Goal: Information Seeking & Learning: Learn about a topic

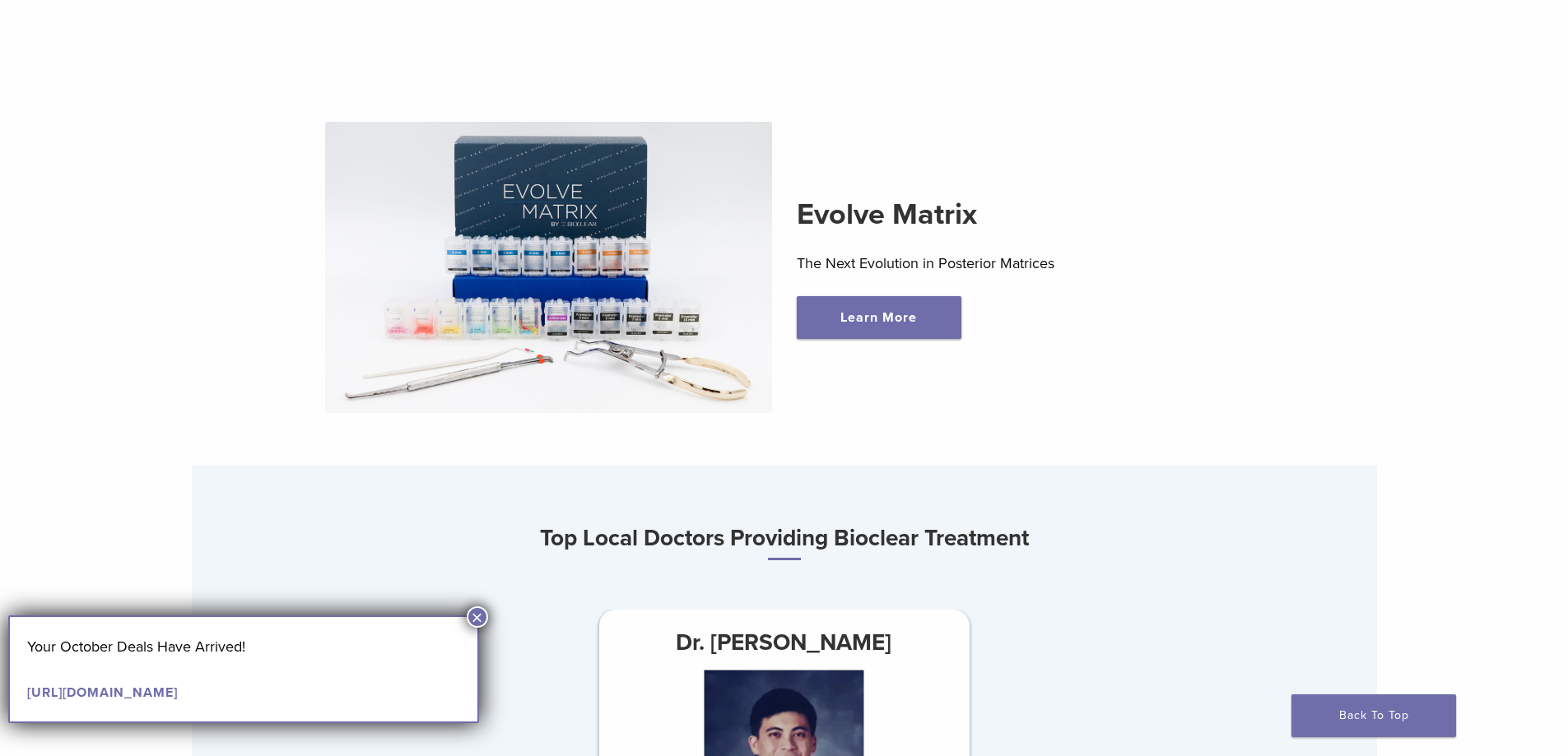
scroll to position [494, 0]
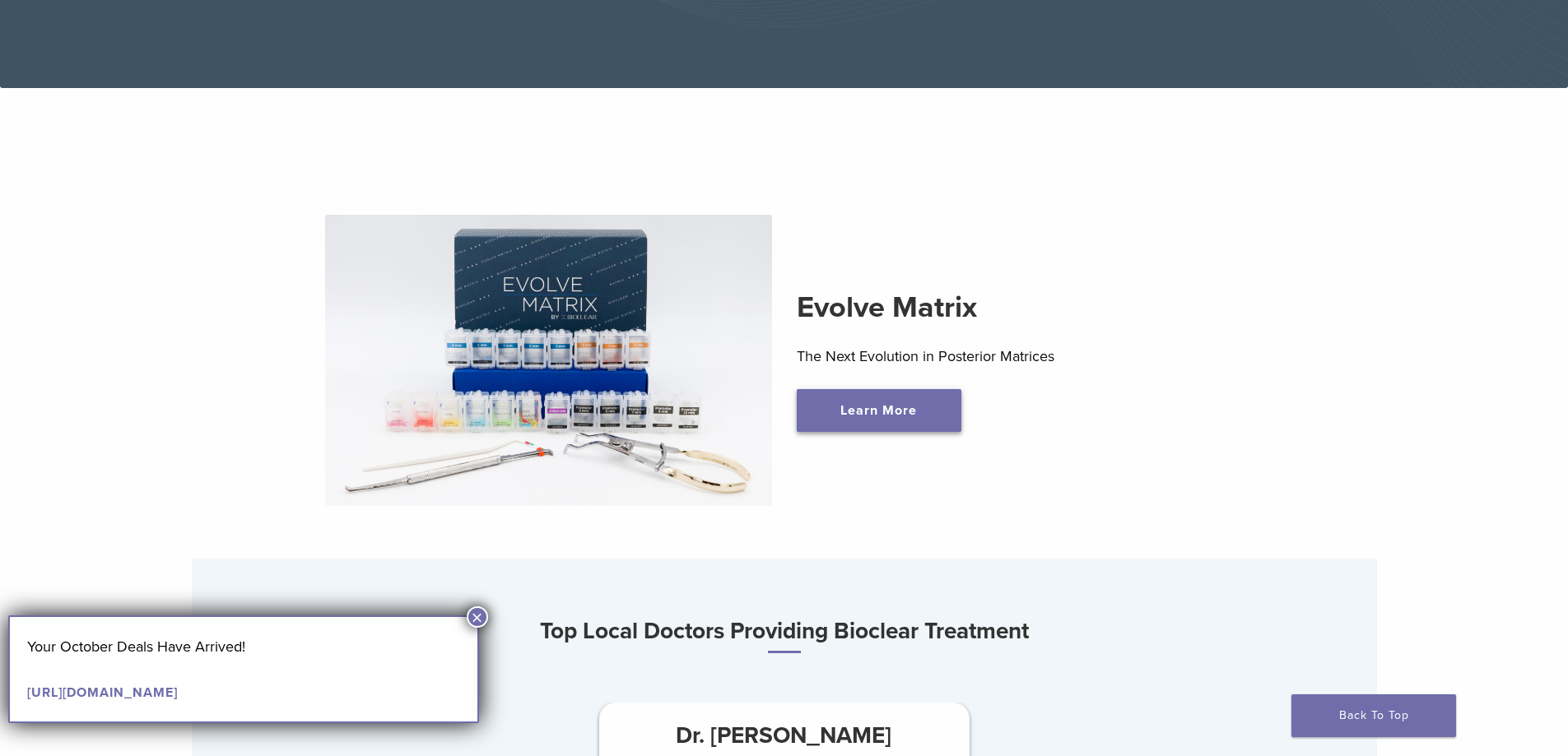
click at [916, 431] on link "Learn More" at bounding box center [879, 411] width 165 height 43
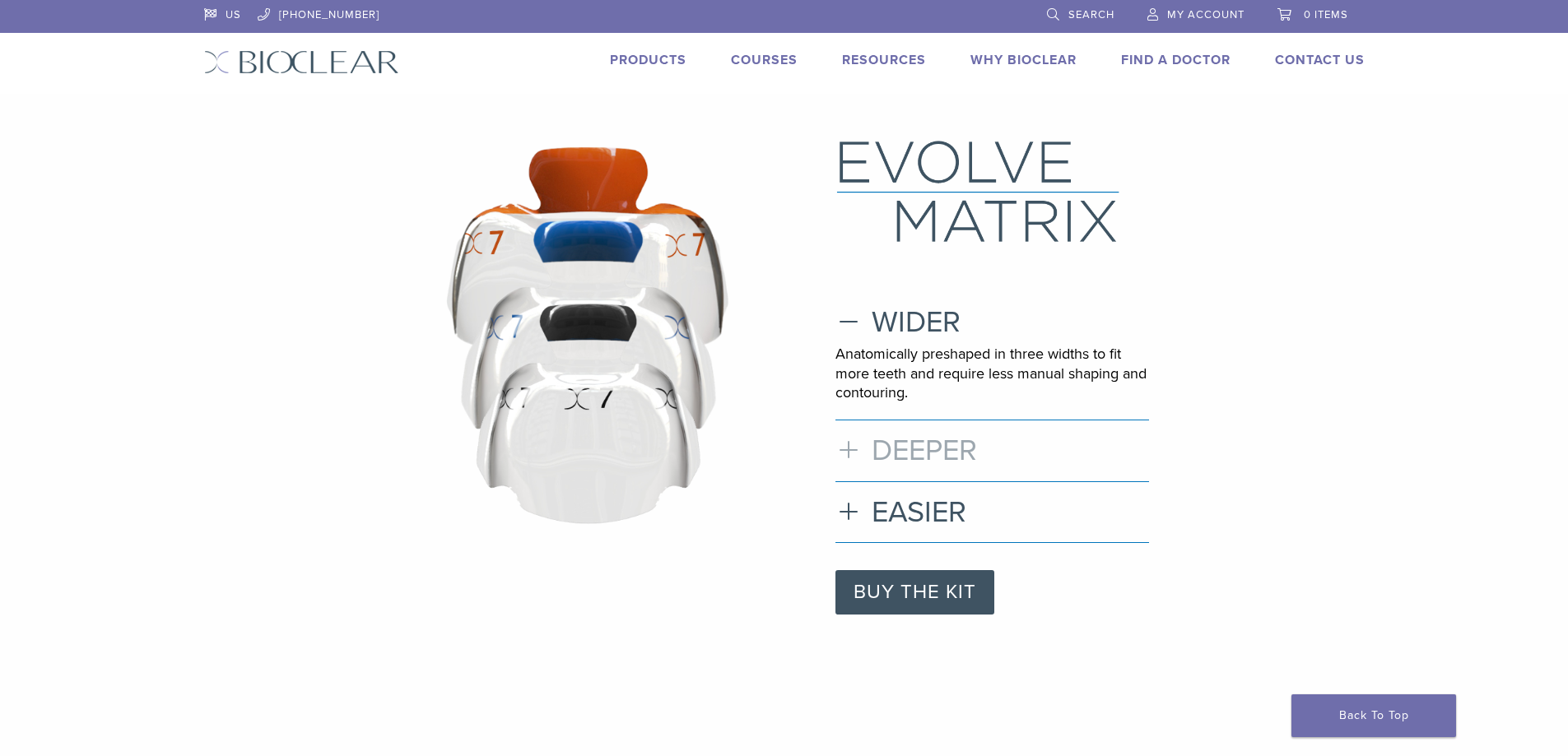
click at [937, 453] on h3 "DEEPER" at bounding box center [993, 450] width 314 height 36
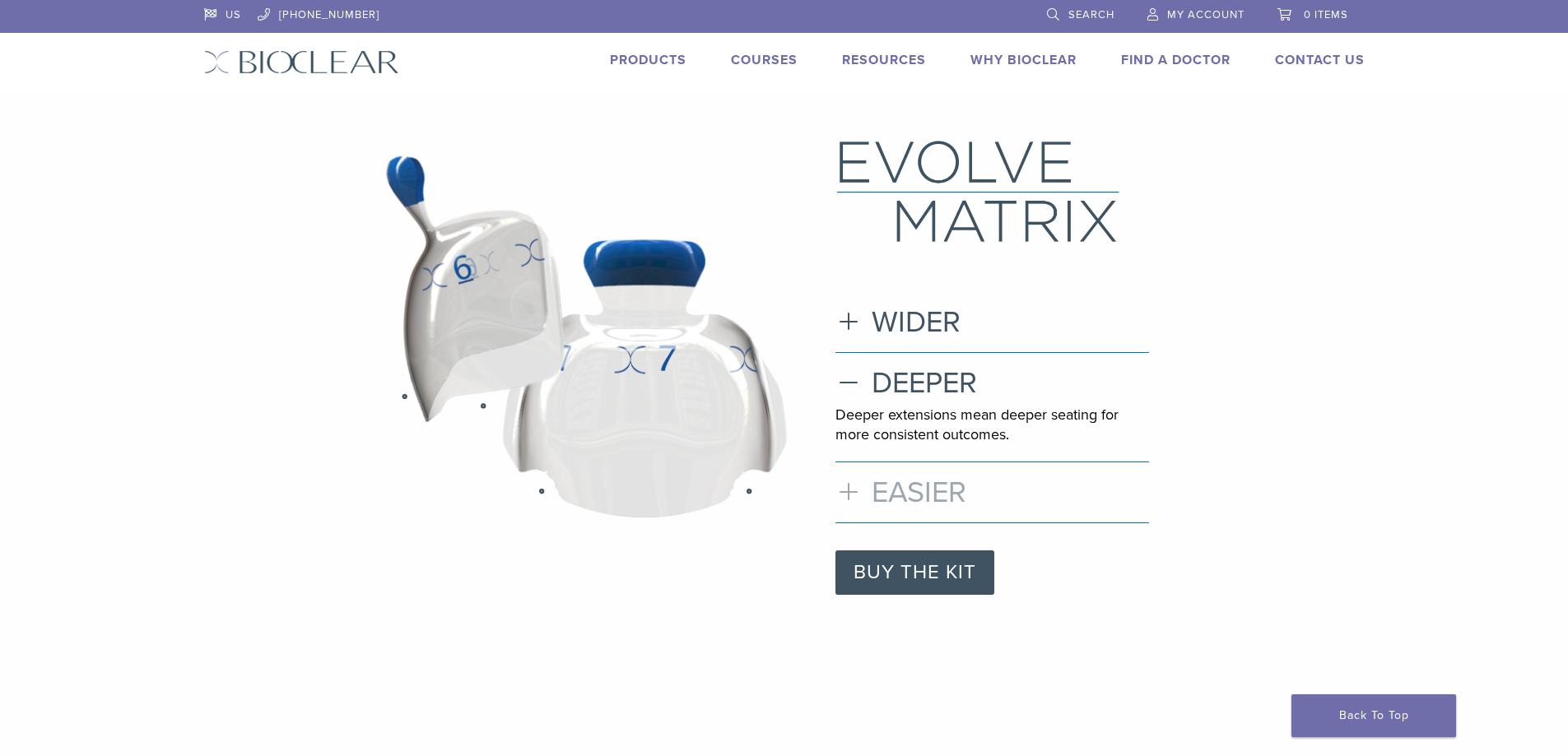
click at [930, 482] on h3 "EASIER" at bounding box center [993, 493] width 314 height 36
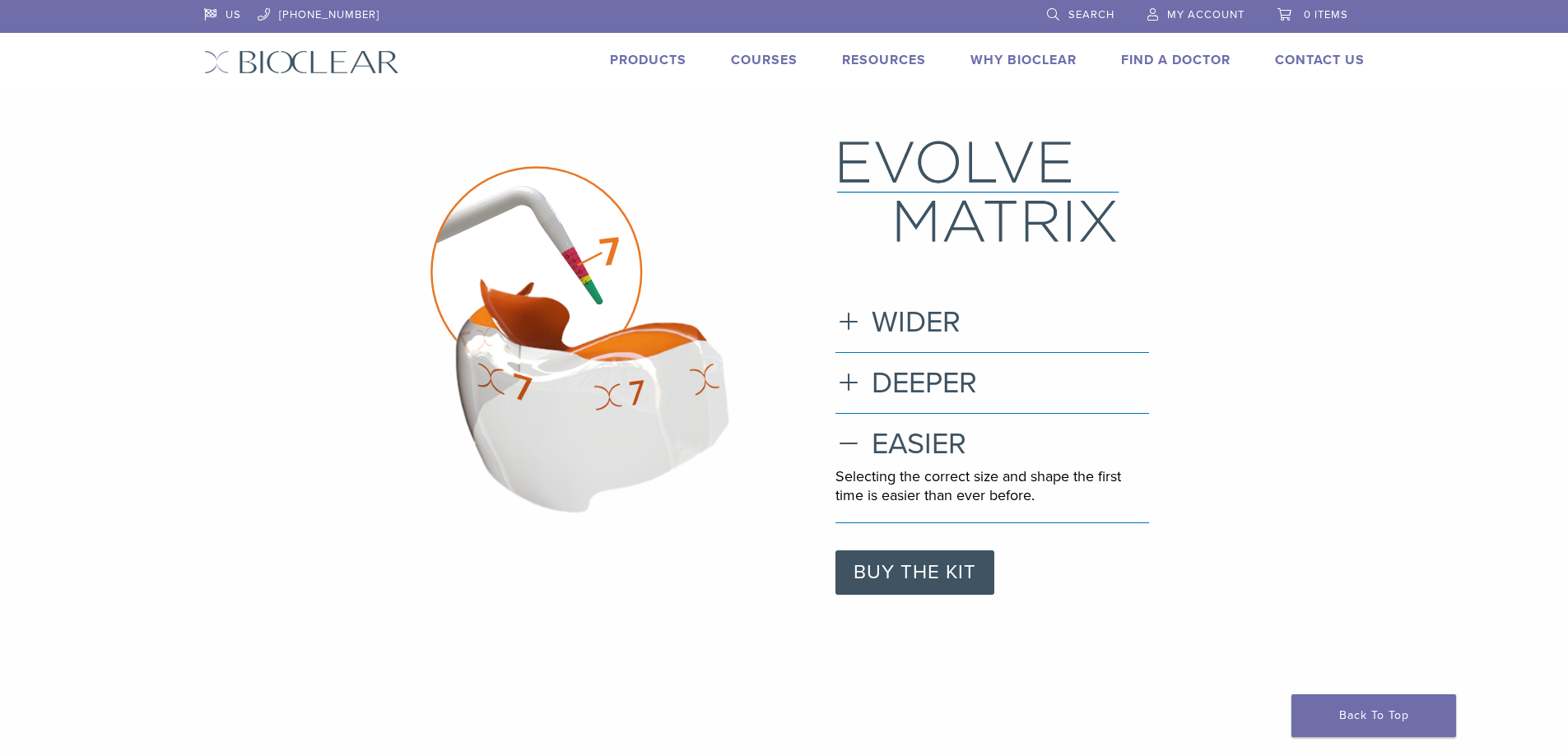
click at [740, 56] on link "Courses" at bounding box center [764, 60] width 67 height 16
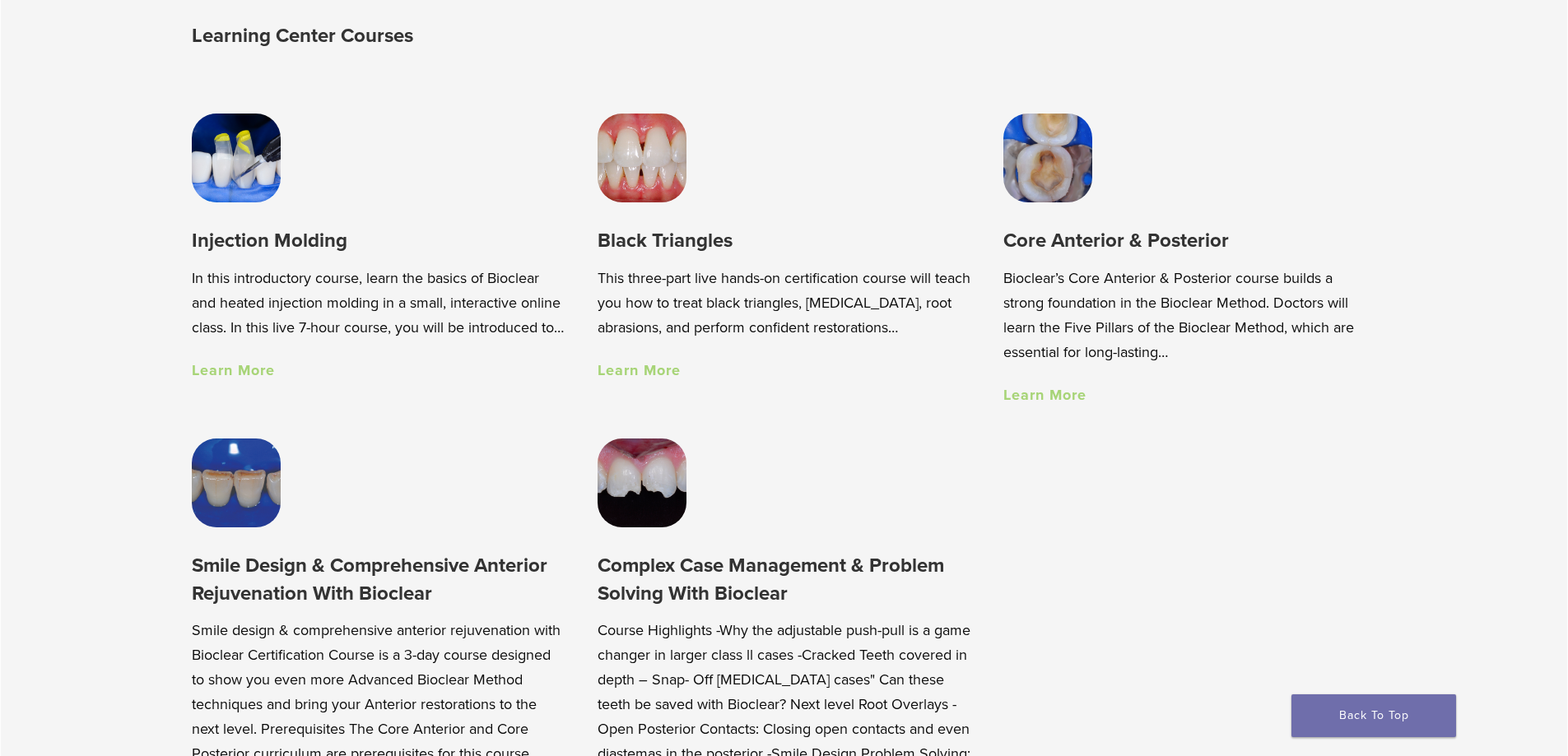
scroll to position [1317, 0]
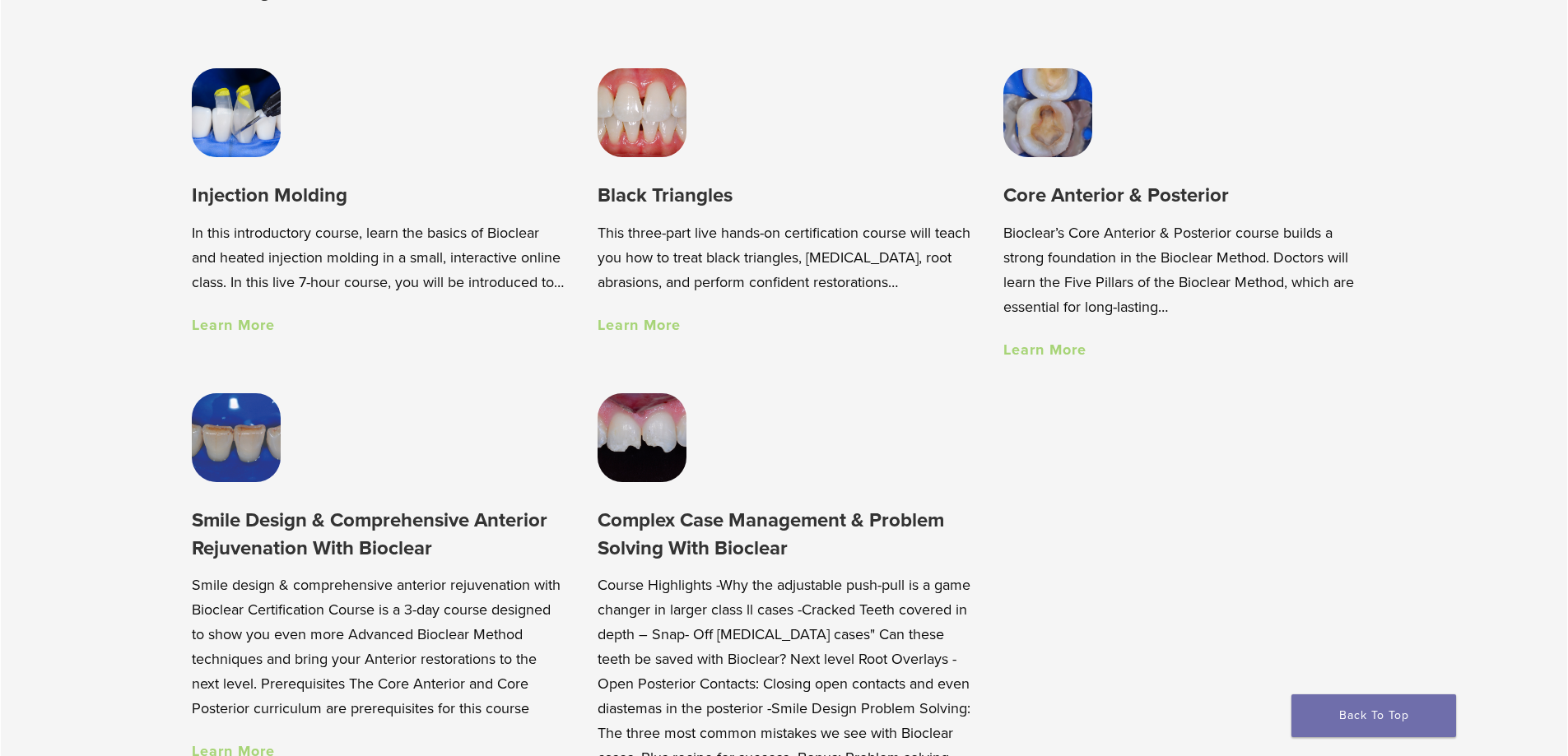
click at [259, 334] on link "Learn More" at bounding box center [233, 325] width 83 height 18
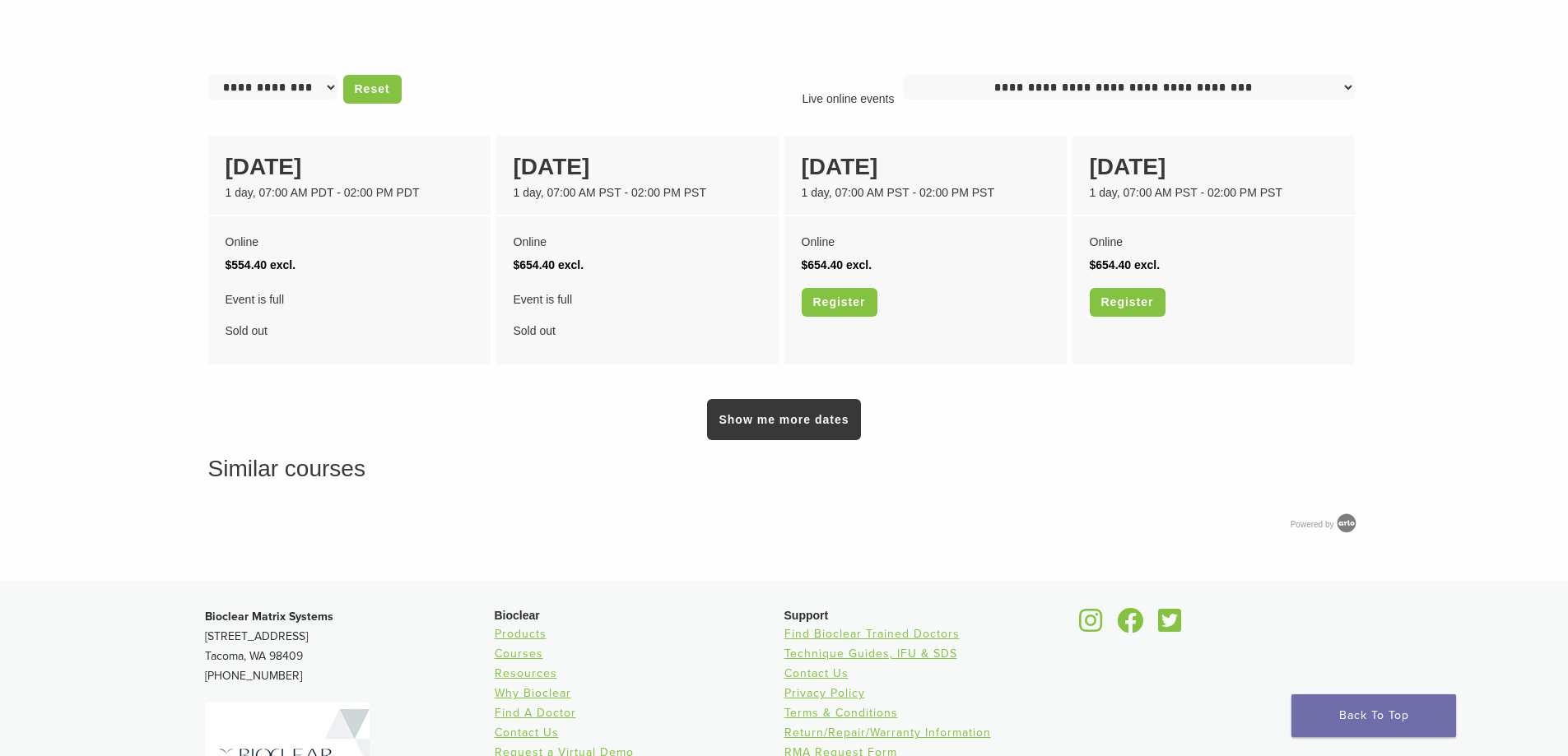
scroll to position [1243, 0]
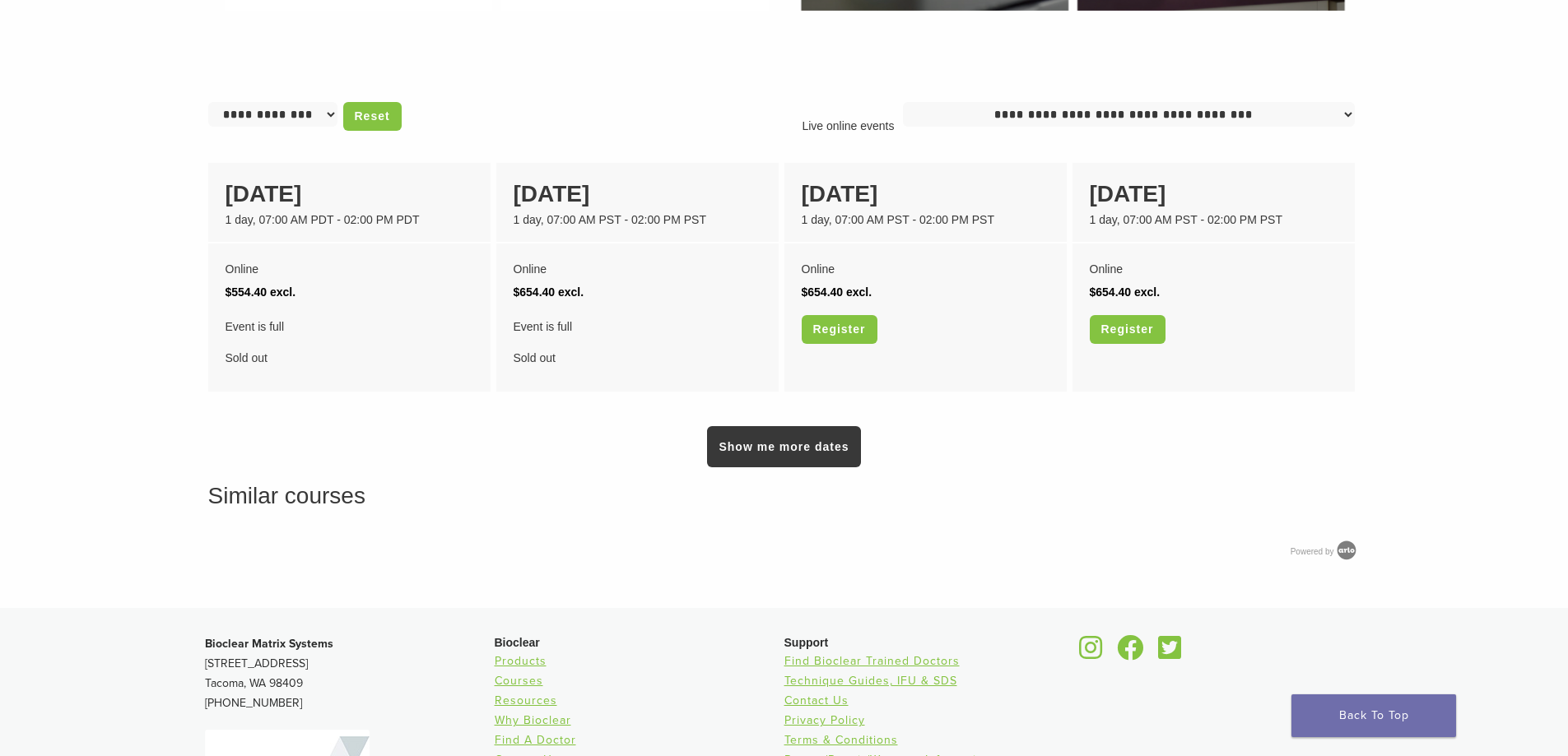
click at [1340, 119] on select "**********" at bounding box center [1129, 114] width 452 height 25
select select "**"
click at [910, 102] on select "**********" at bounding box center [1129, 114] width 452 height 25
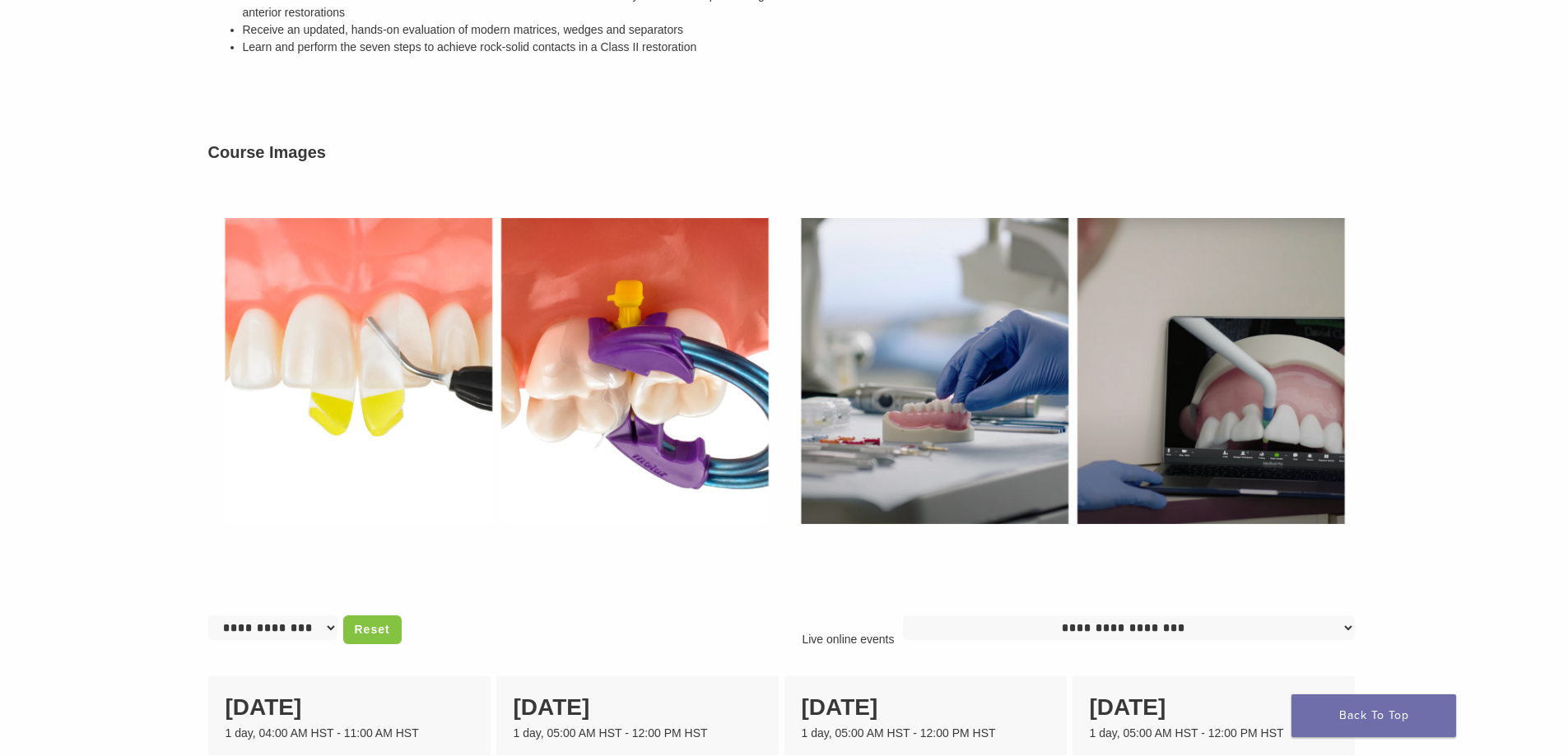
scroll to position [823, 0]
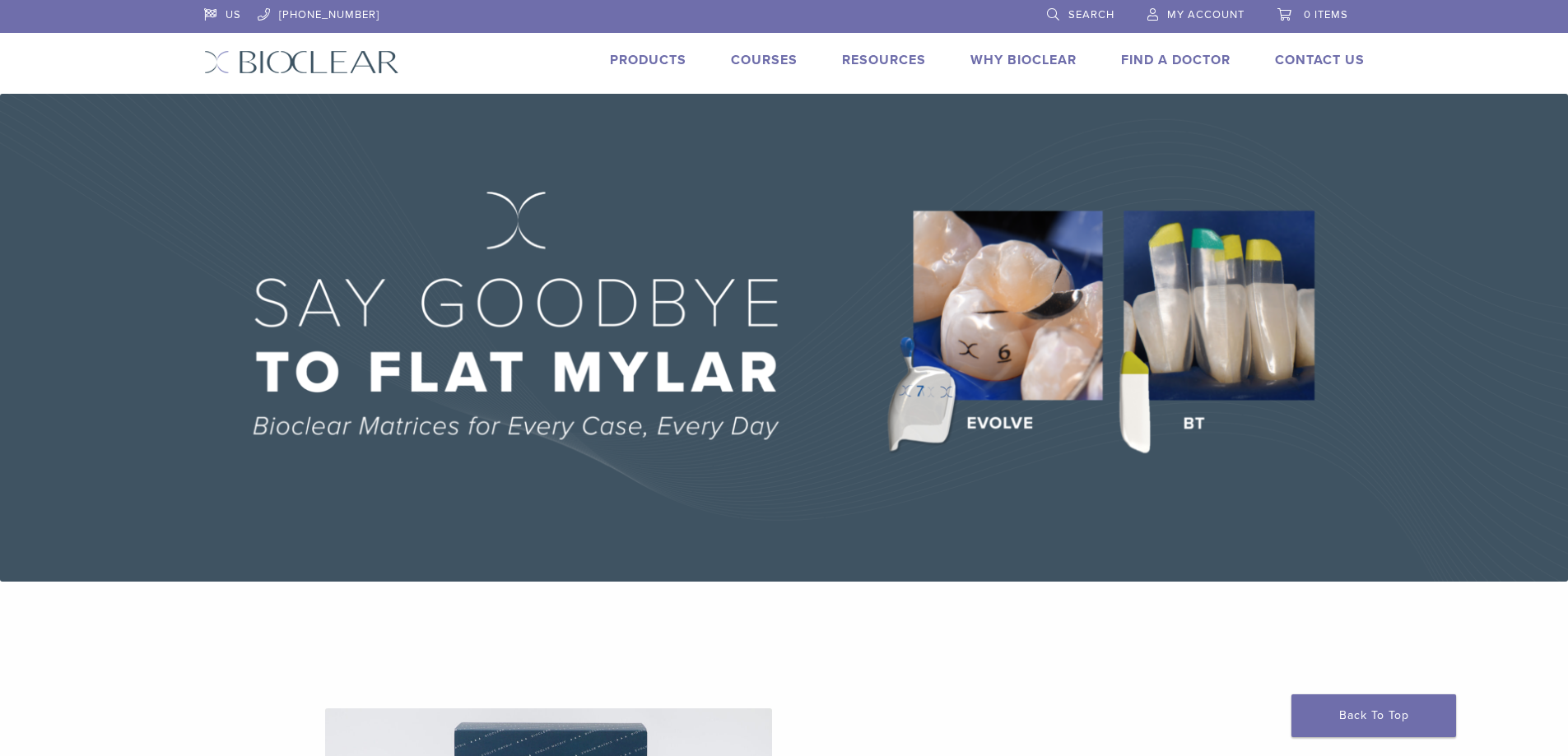
click at [739, 62] on link "Courses" at bounding box center [764, 60] width 67 height 16
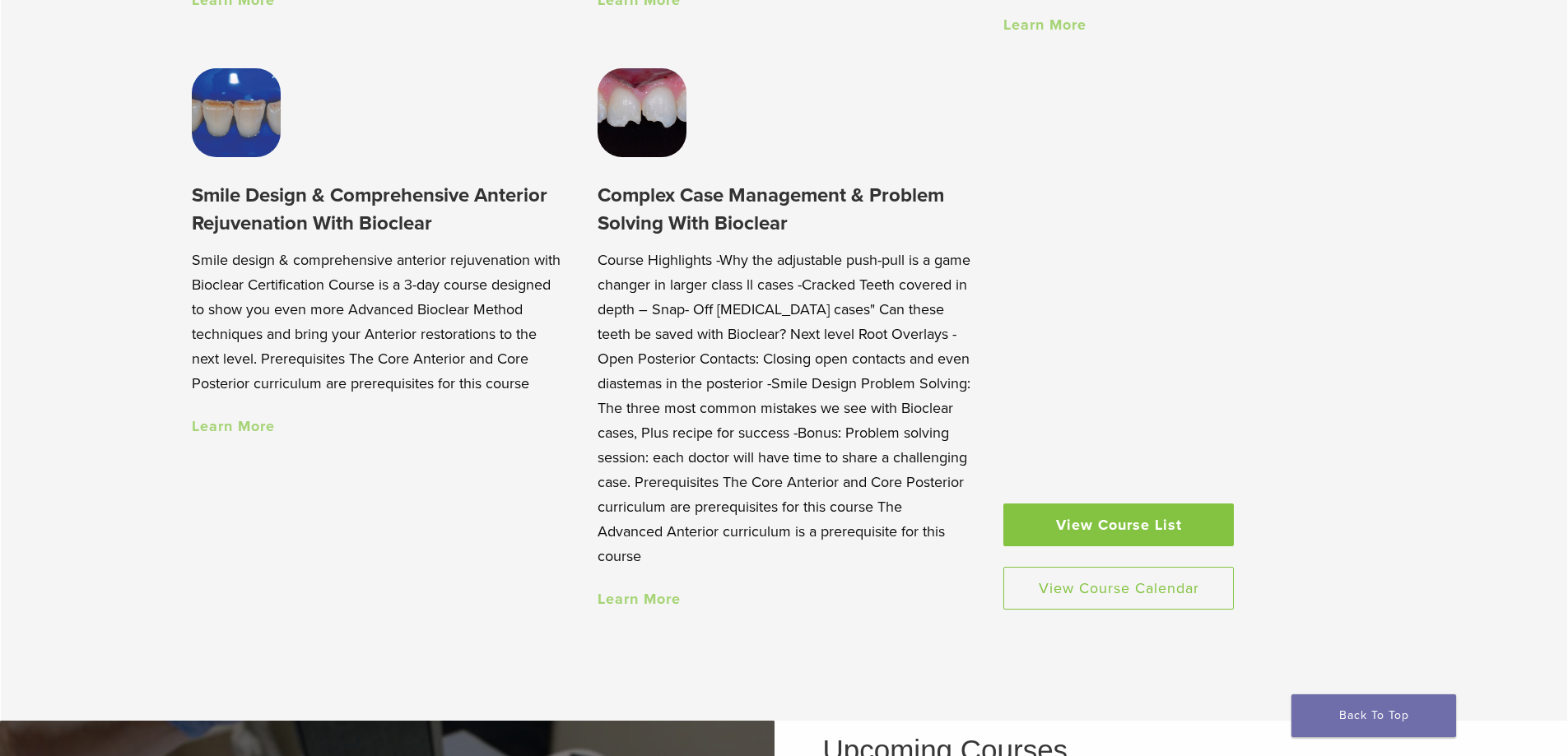
scroll to position [1646, 0]
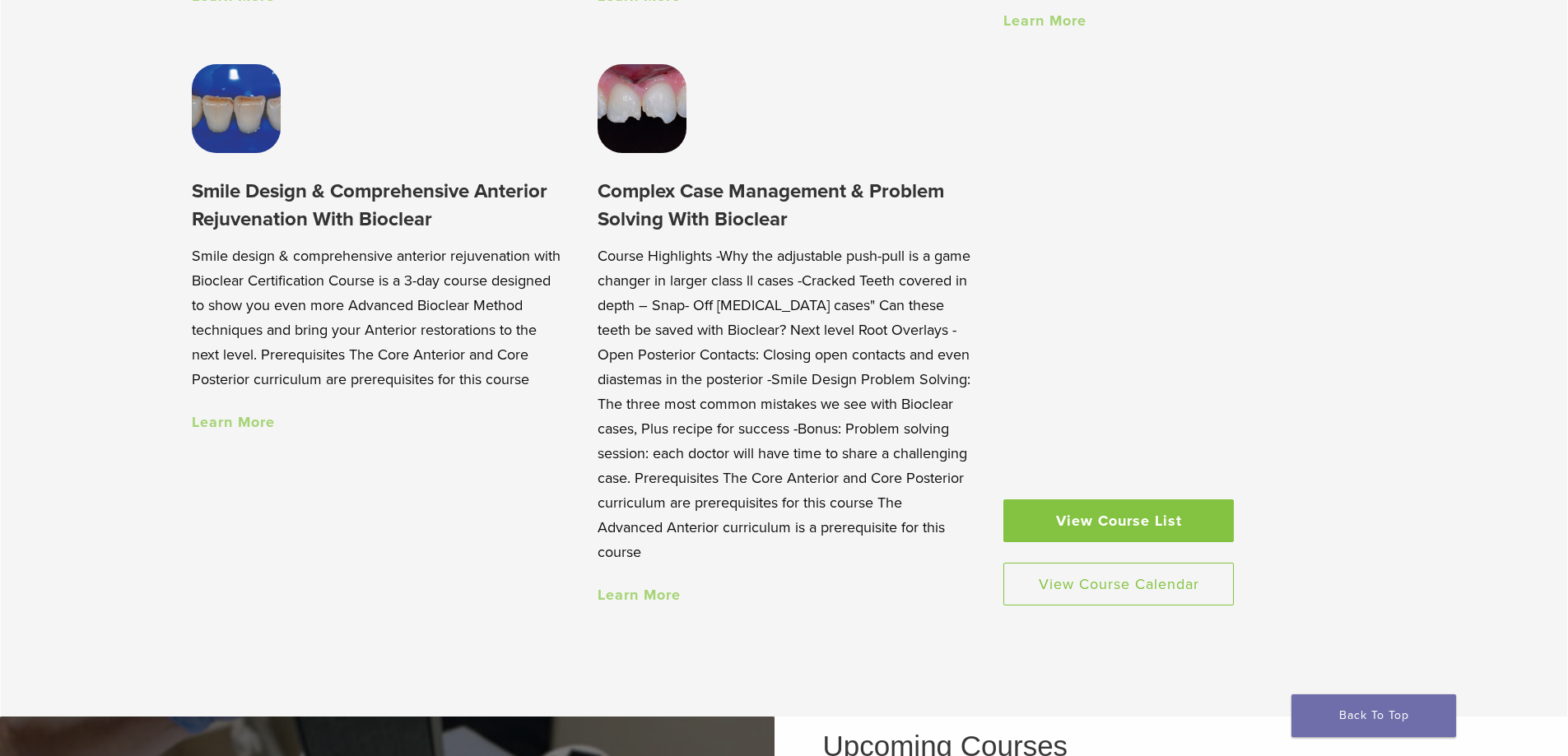
click at [1158, 530] on link "View Course List" at bounding box center [1118, 521] width 230 height 43
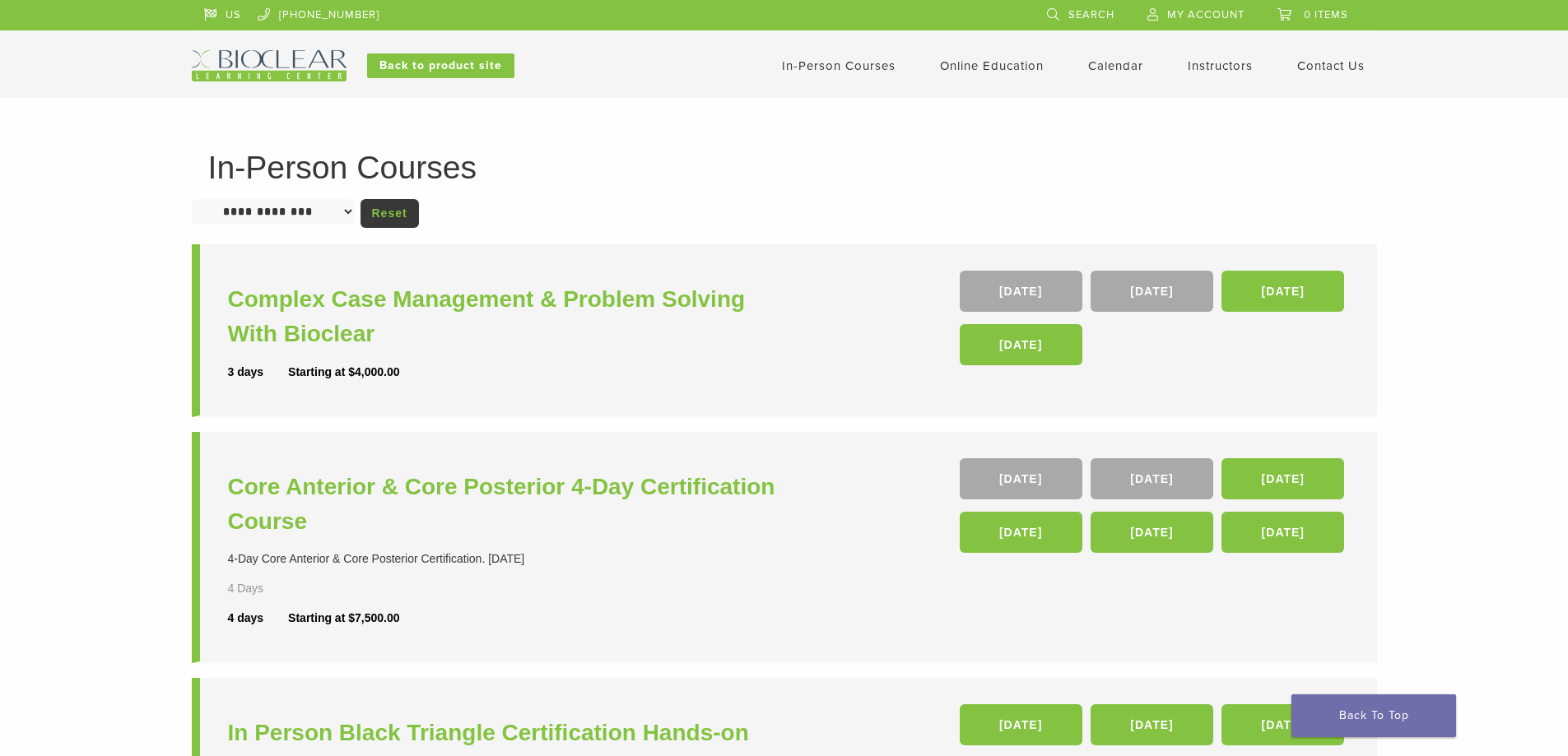
click at [324, 200] on select "**********" at bounding box center [273, 211] width 163 height 25
click at [838, 68] on link "In-Person Courses" at bounding box center [838, 66] width 113 height 15
click at [986, 62] on link "Online Education" at bounding box center [992, 66] width 103 height 15
click at [978, 84] on link "Interactive" at bounding box center [994, 94] width 100 height 37
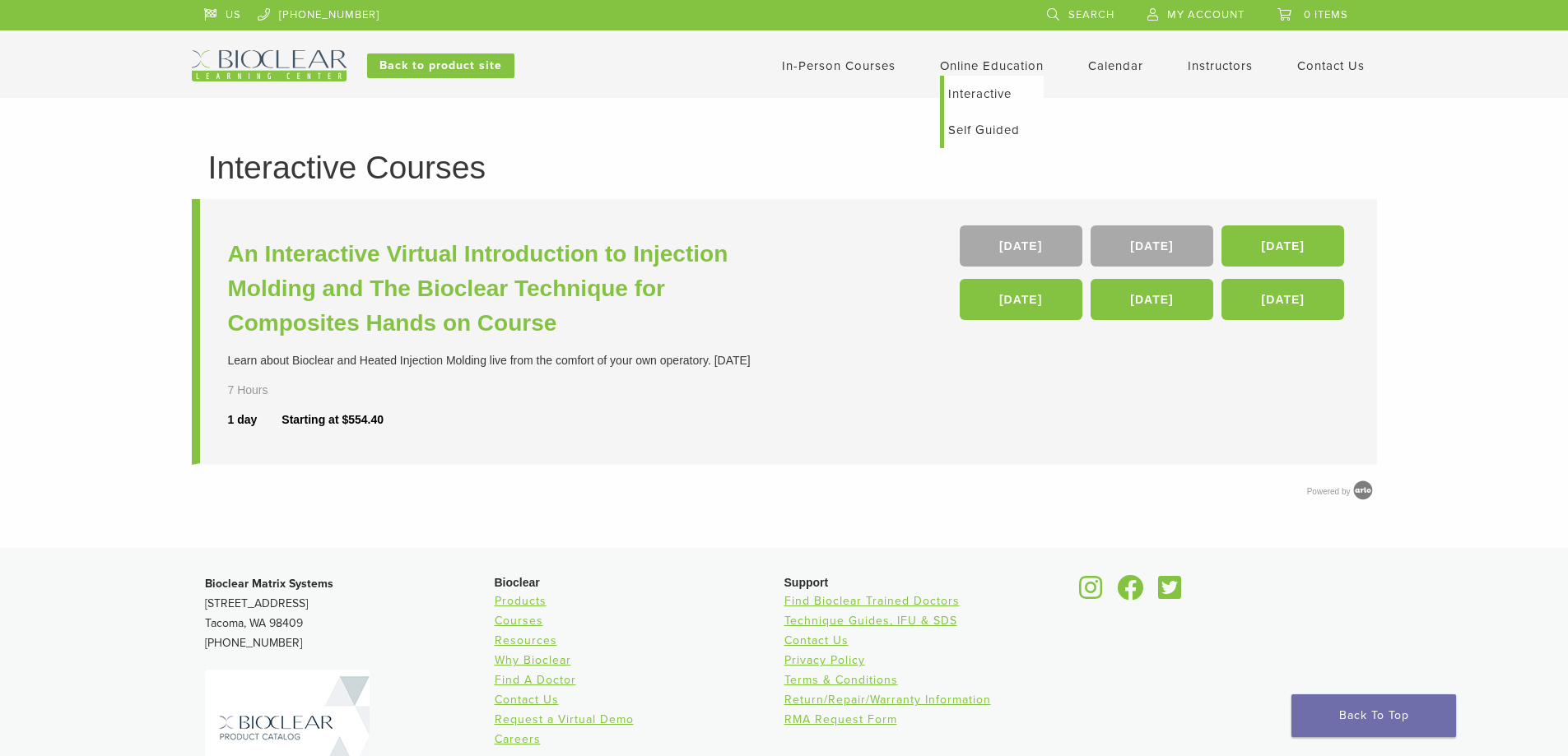
click at [988, 124] on link "Self Guided" at bounding box center [994, 130] width 100 height 37
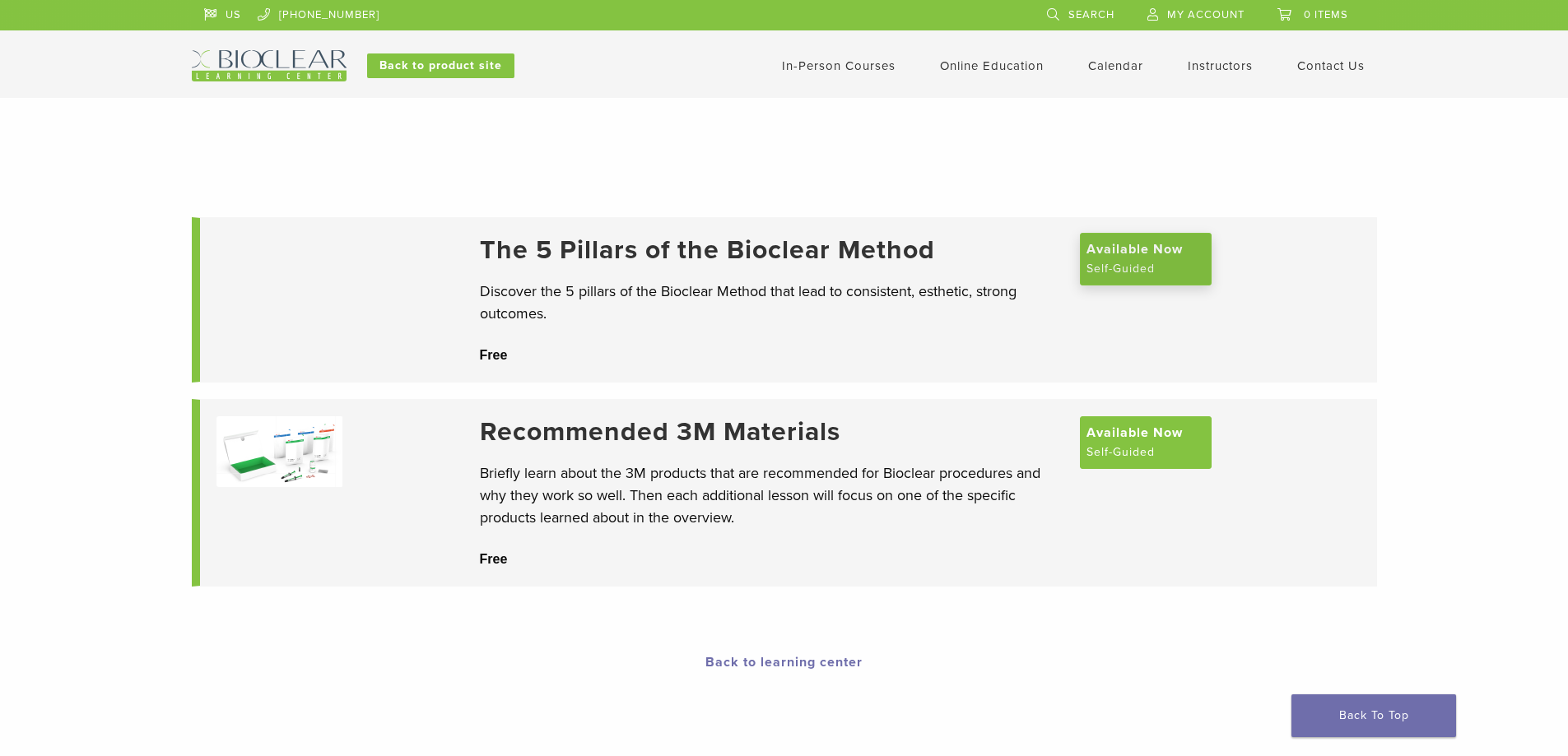
click at [1162, 259] on span "Available Now" at bounding box center [1135, 250] width 96 height 20
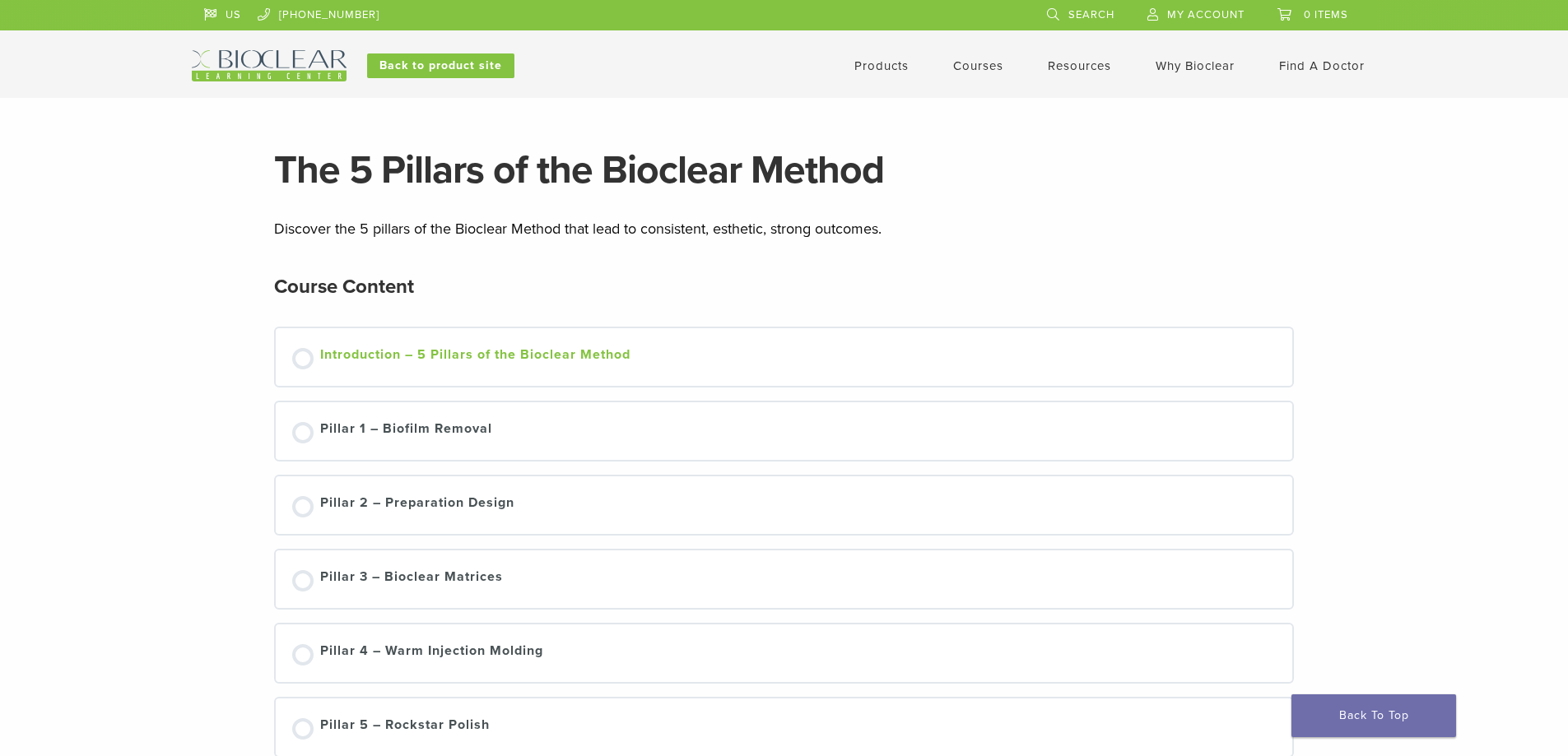
click at [530, 352] on div "Introduction – 5 Pillars of the Bioclear Method" at bounding box center [475, 357] width 310 height 25
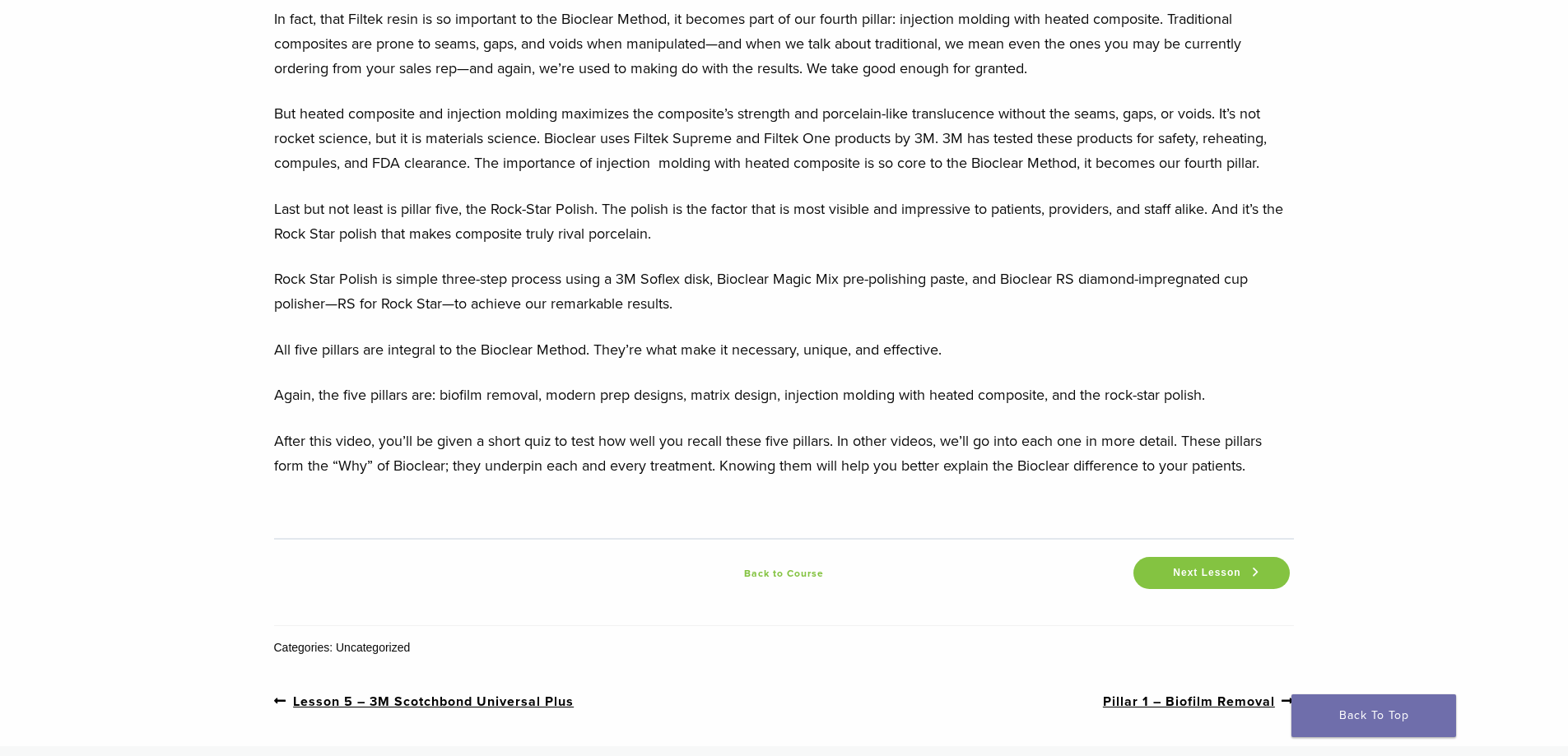
scroll to position [2057, 0]
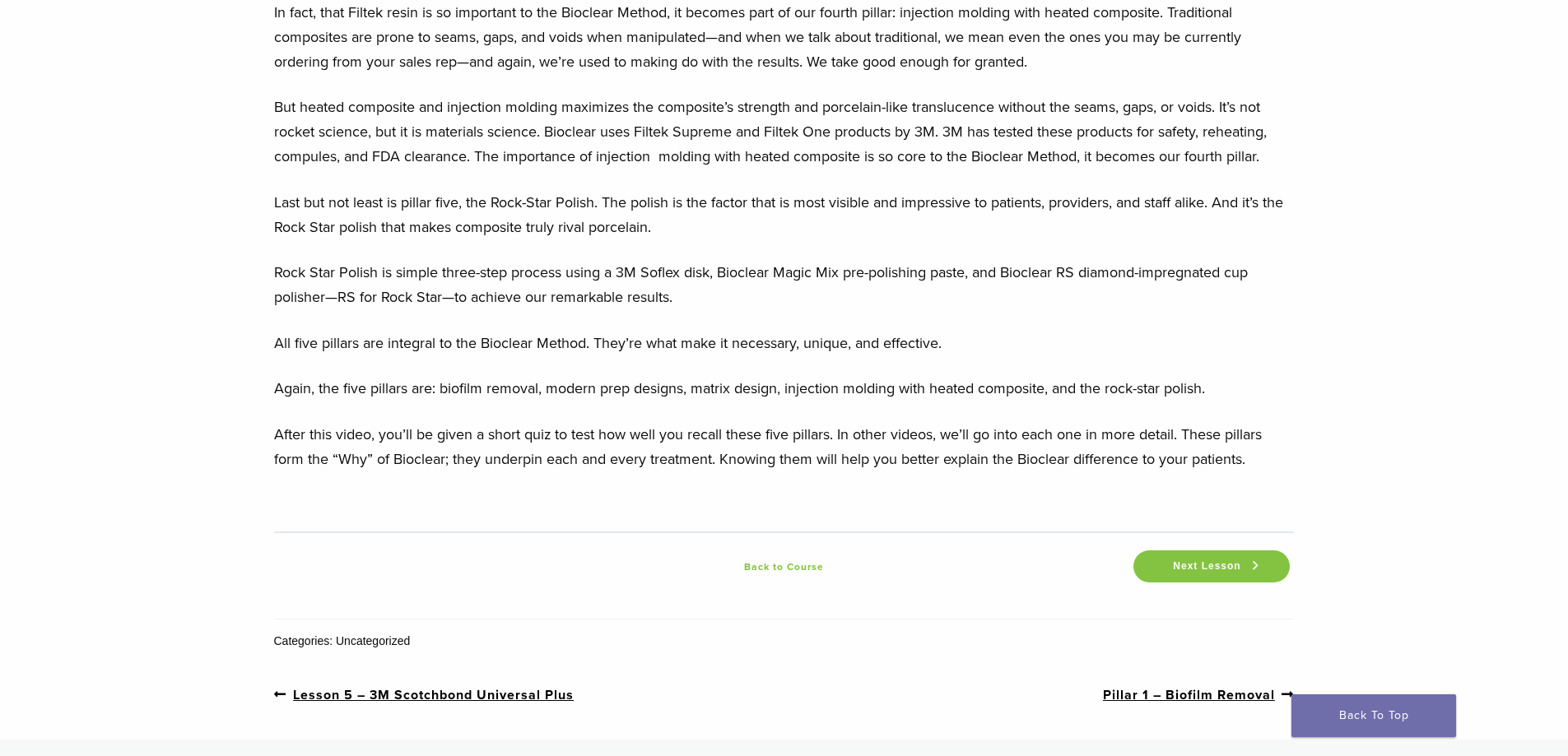
click at [1176, 571] on div "Next Lesson" at bounding box center [1211, 566] width 165 height 40
click at [1184, 572] on span "Next Lesson" at bounding box center [1207, 567] width 87 height 12
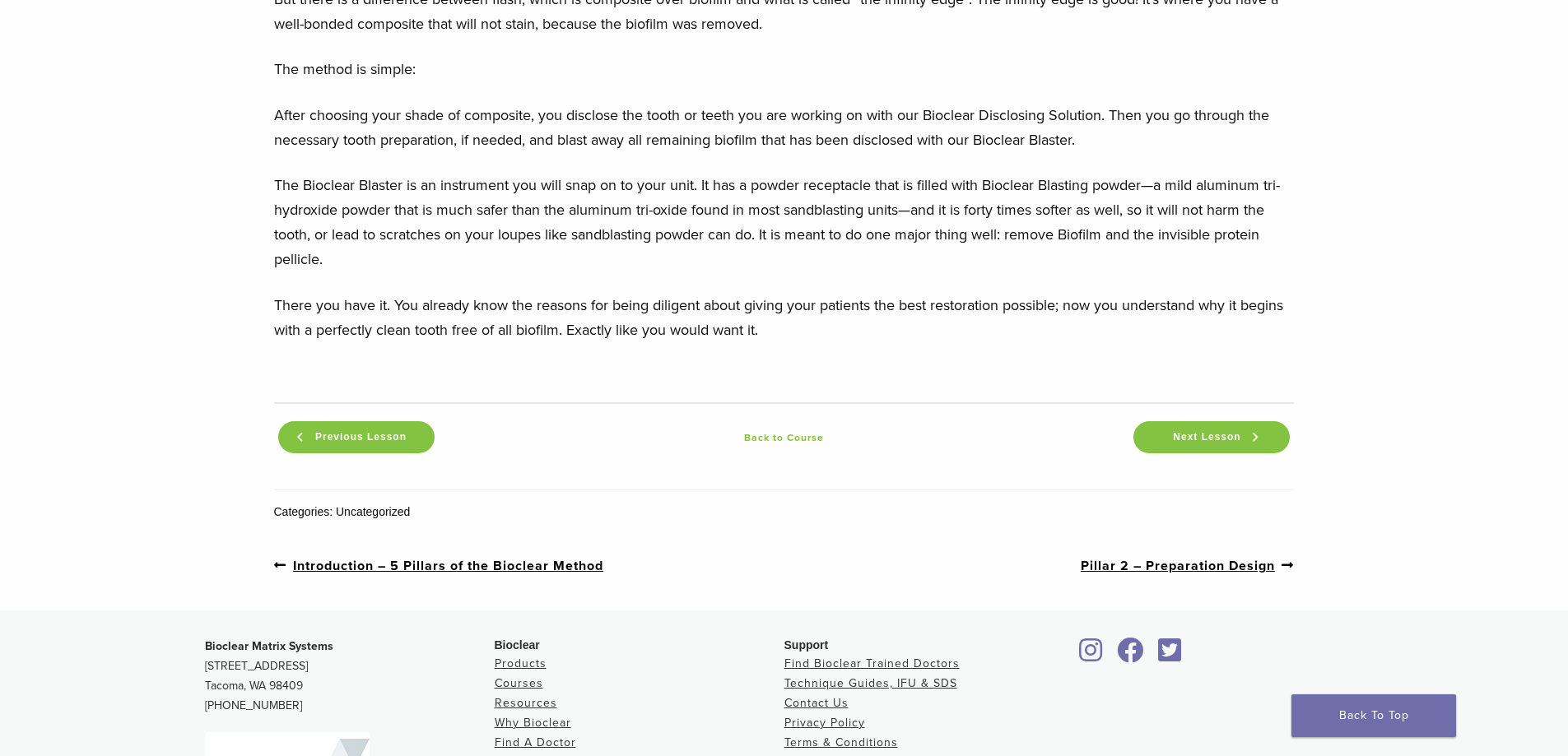
scroll to position [1811, 0]
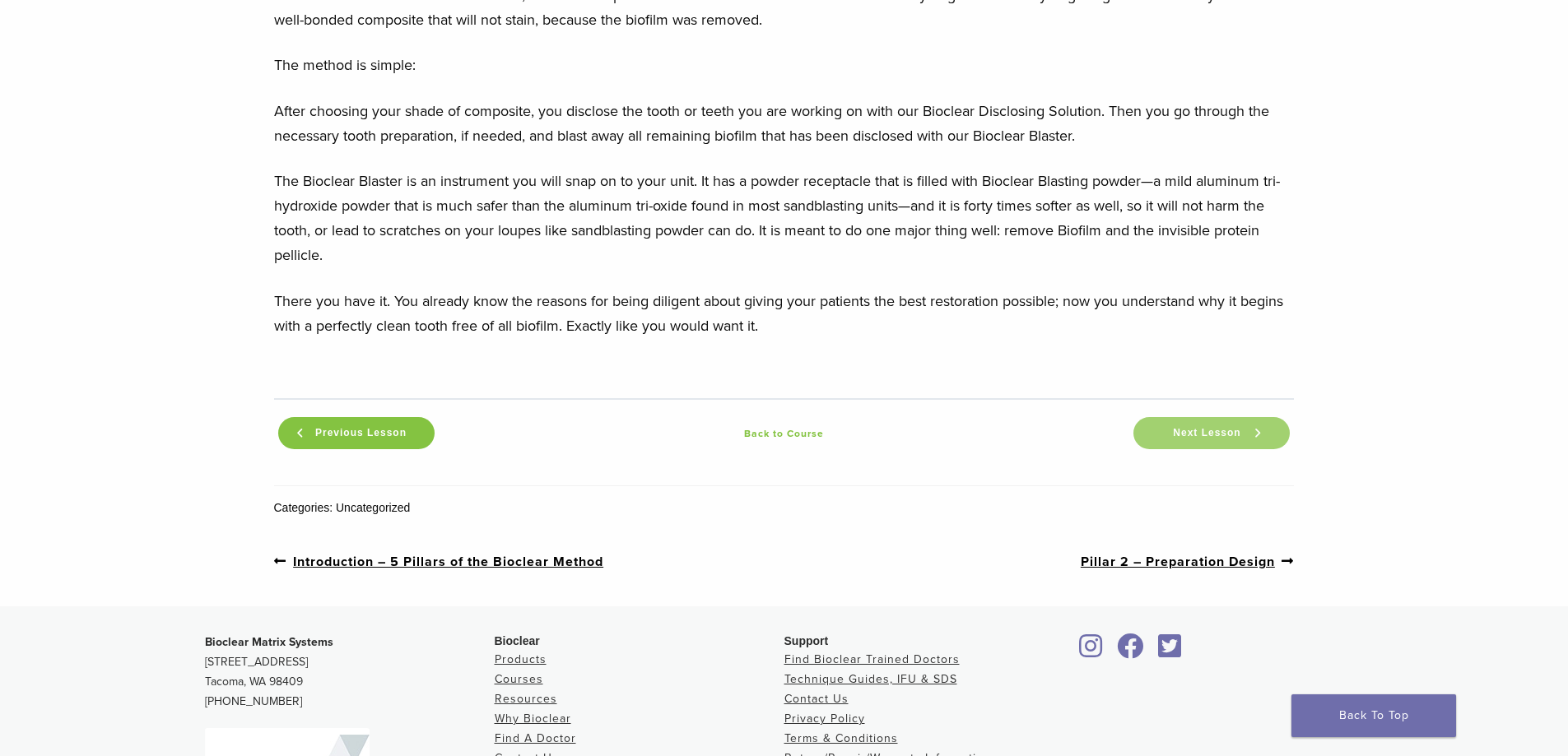
click at [1201, 436] on span "Next Lesson" at bounding box center [1207, 433] width 87 height 12
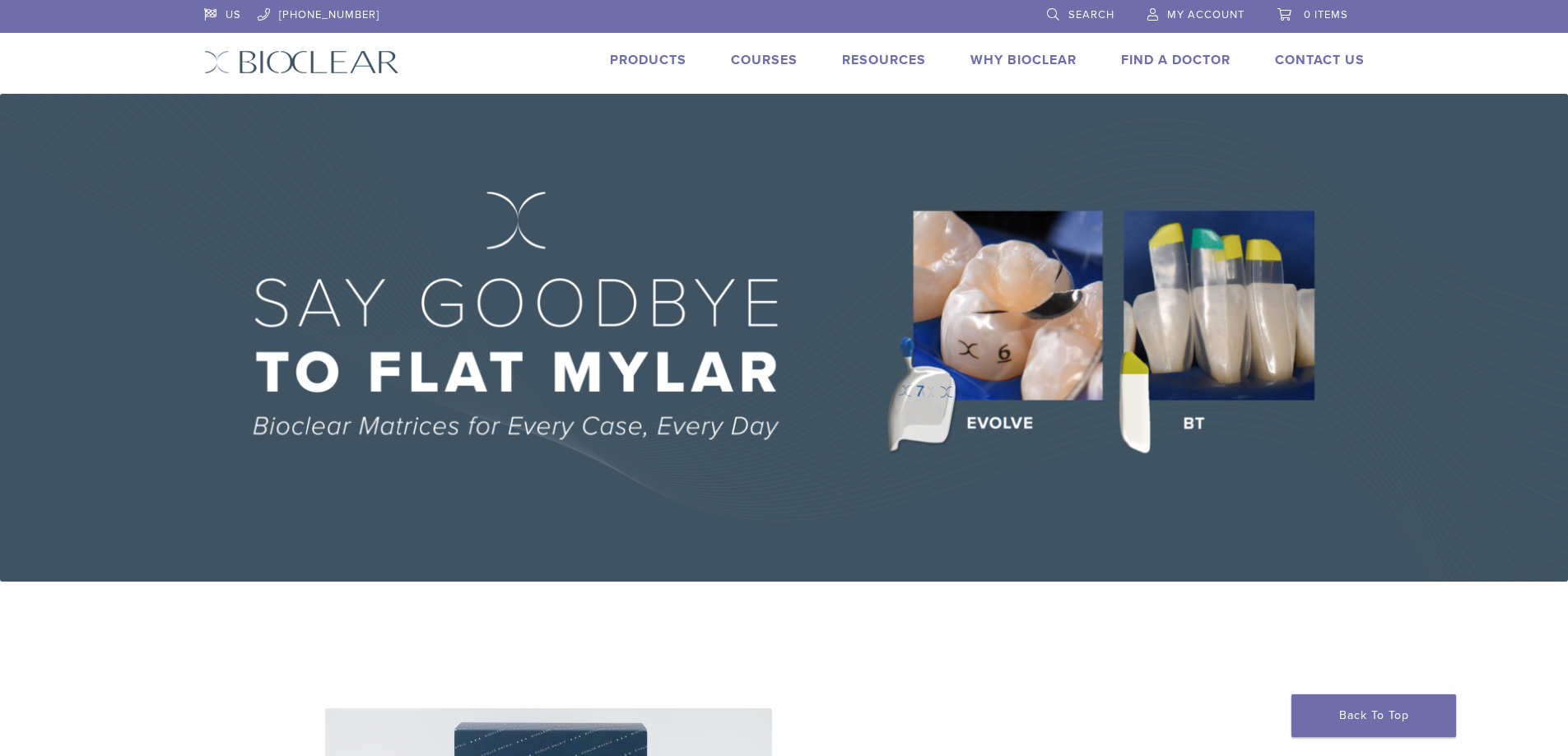
click at [1193, 12] on span "My Account" at bounding box center [1206, 14] width 78 height 13
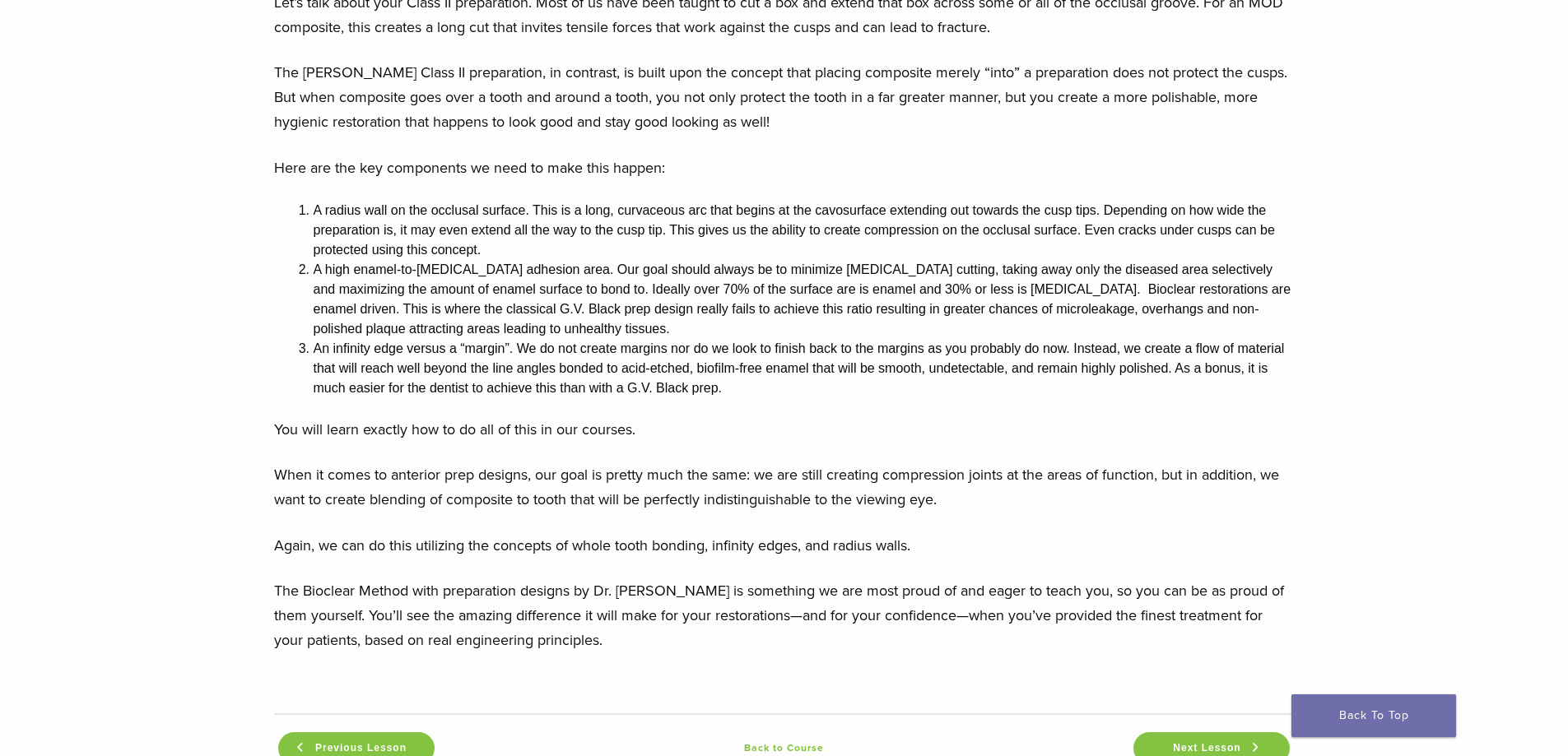
scroll to position [1481, 0]
